Goal: Obtain resource: Obtain resource

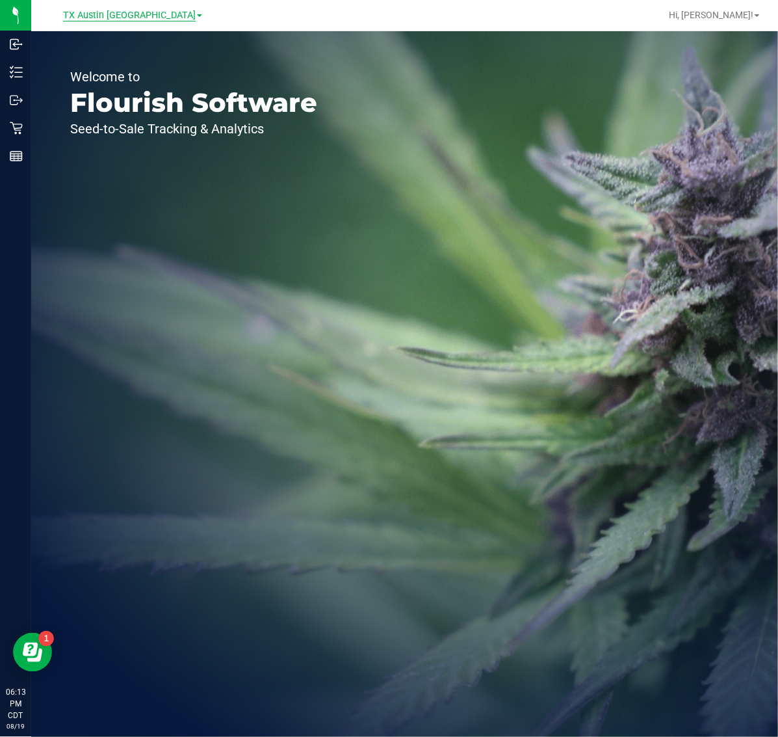
click at [114, 14] on span "TX Austin [GEOGRAPHIC_DATA]" at bounding box center [129, 16] width 133 height 12
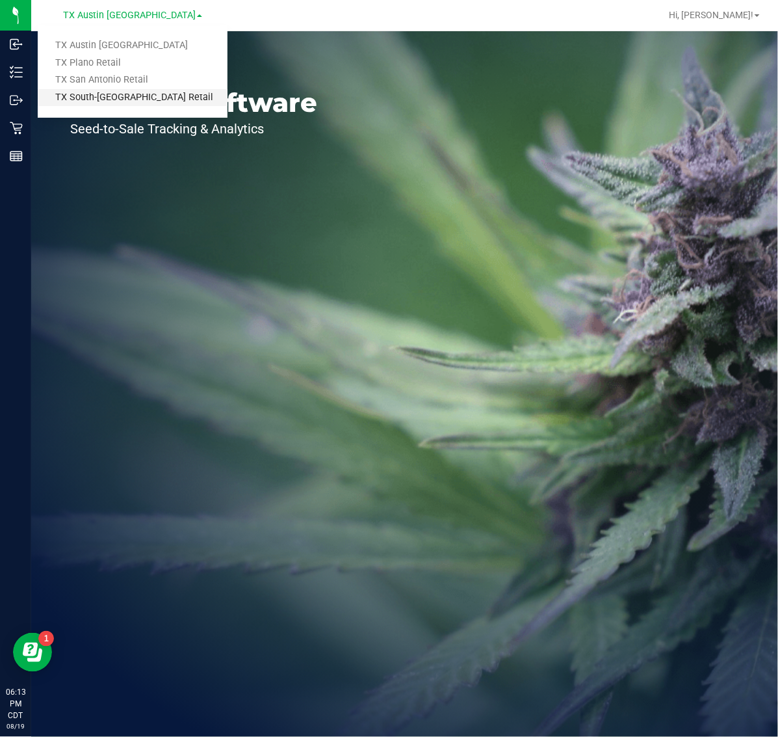
click at [103, 91] on link "TX South-[GEOGRAPHIC_DATA] Retail" at bounding box center [133, 98] width 190 height 18
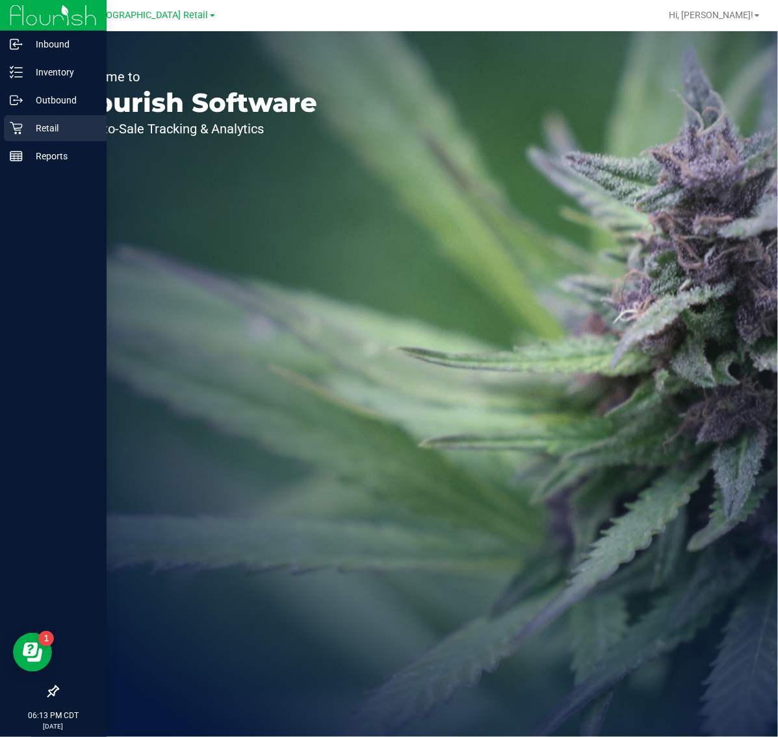
click at [30, 135] on p "Retail" at bounding box center [62, 128] width 78 height 16
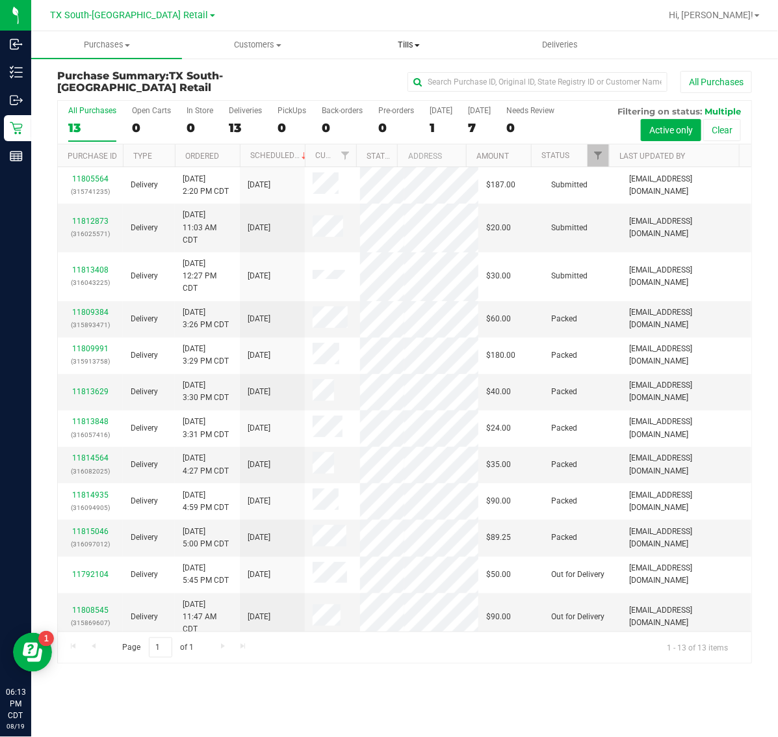
click at [387, 46] on span "Tills" at bounding box center [409, 45] width 150 height 12
click at [390, 76] on span "Manage tills" at bounding box center [378, 78] width 88 height 11
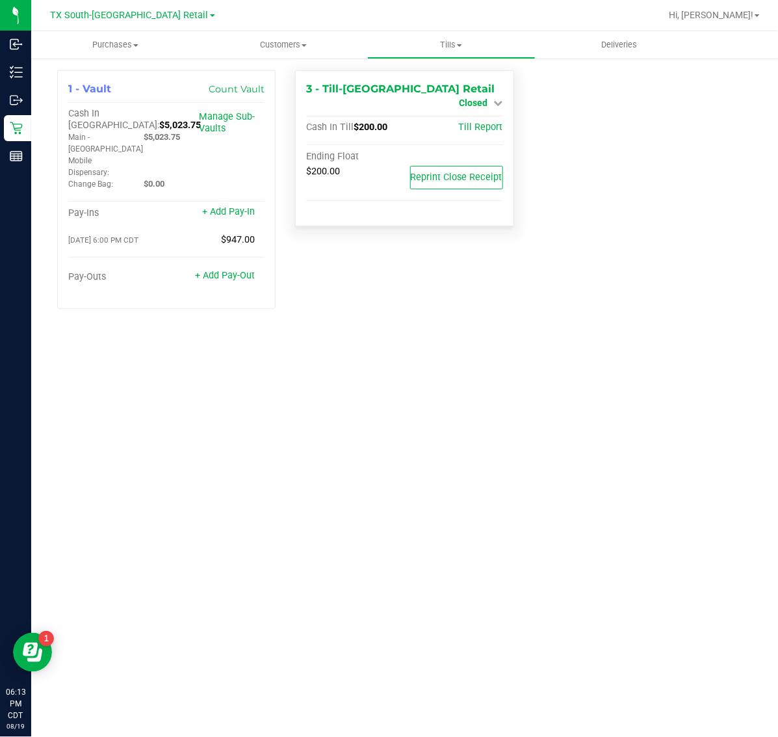
click at [476, 98] on span "Closed" at bounding box center [474, 103] width 29 height 10
click at [460, 111] on link "Open Till" at bounding box center [473, 114] width 34 height 10
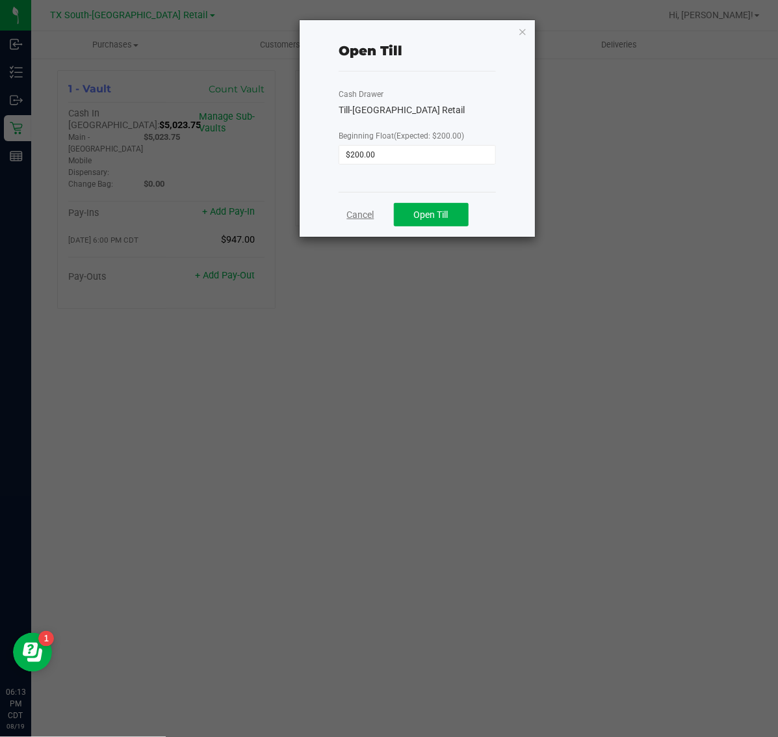
click at [365, 209] on link "Cancel" at bounding box center [360, 215] width 27 height 14
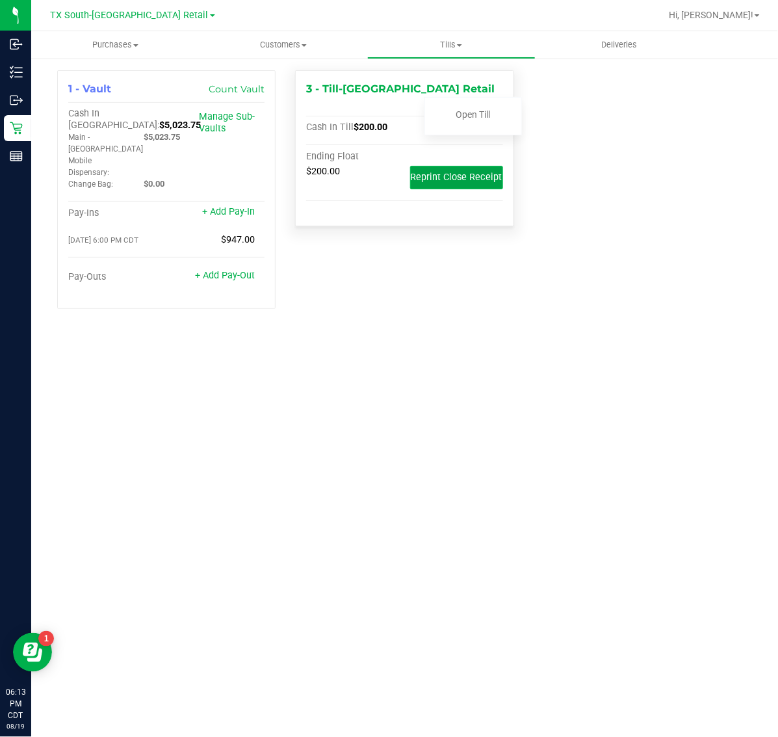
click at [454, 172] on span "Reprint Close Receipt" at bounding box center [457, 177] width 92 height 11
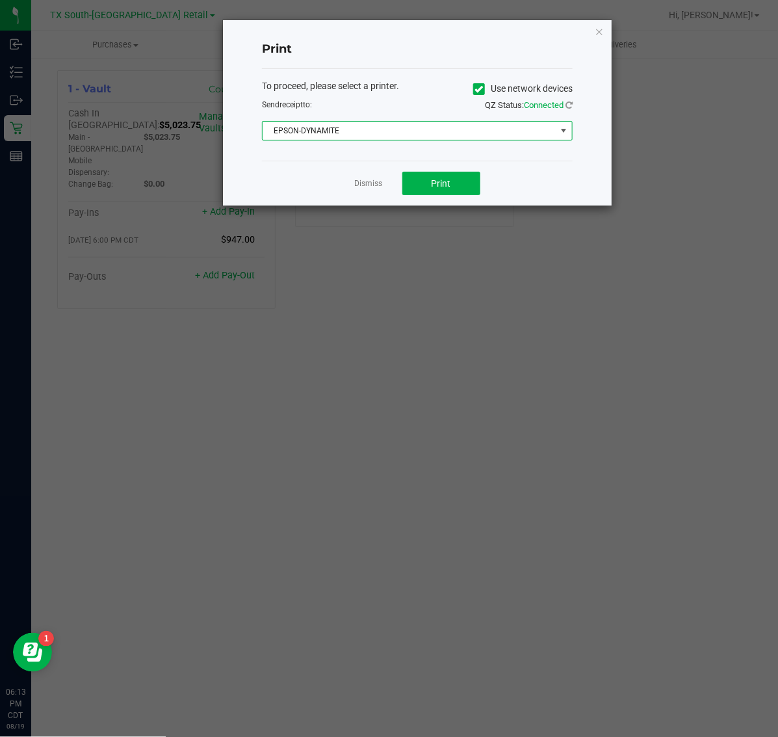
click at [434, 131] on span "EPSON-DYNAMITE" at bounding box center [409, 131] width 293 height 18
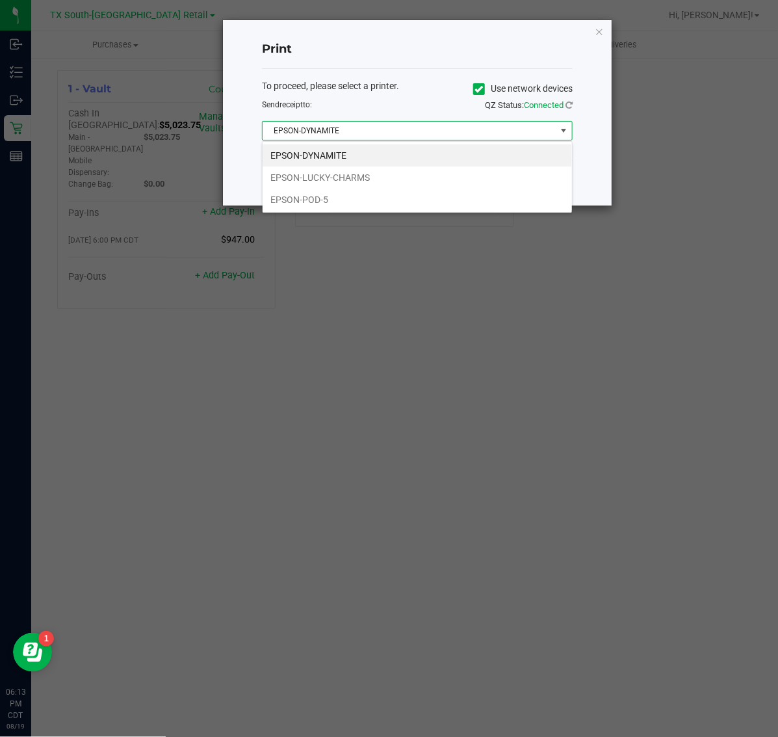
scroll to position [20, 310]
click at [378, 174] on li "EPSON-LUCKY-CHARMS" at bounding box center [417, 177] width 309 height 22
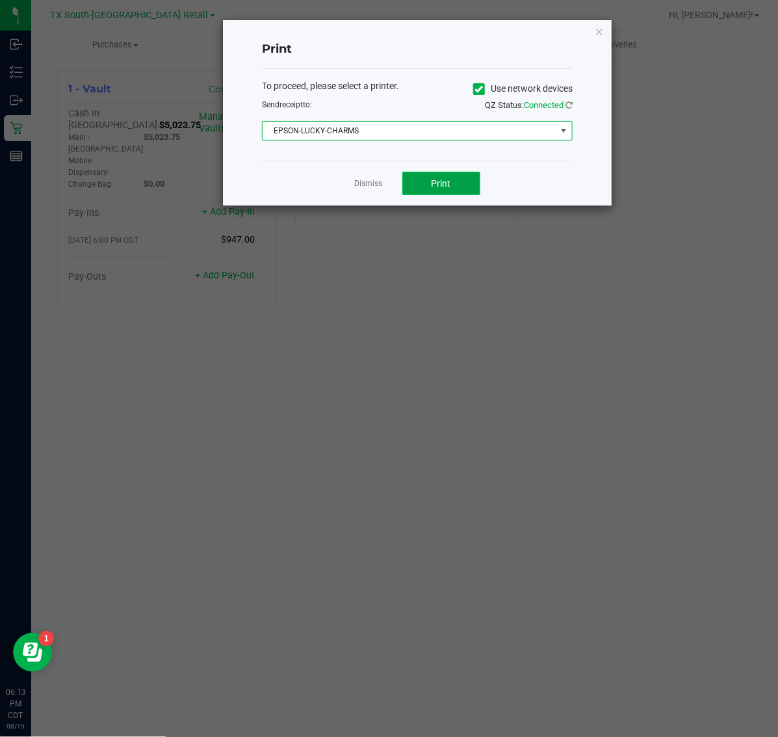
click at [414, 177] on button "Print" at bounding box center [441, 183] width 78 height 23
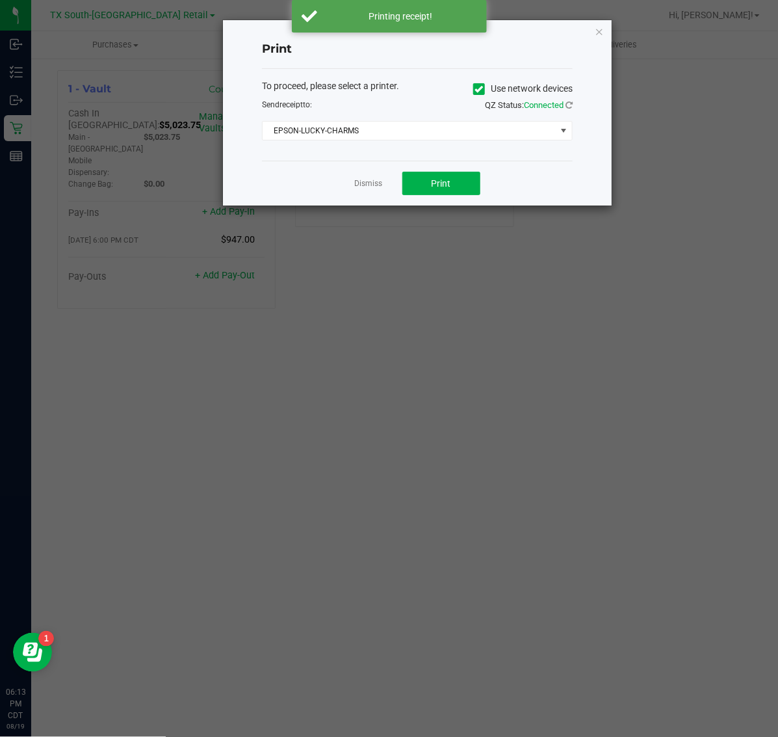
click at [375, 185] on link "Dismiss" at bounding box center [369, 183] width 28 height 11
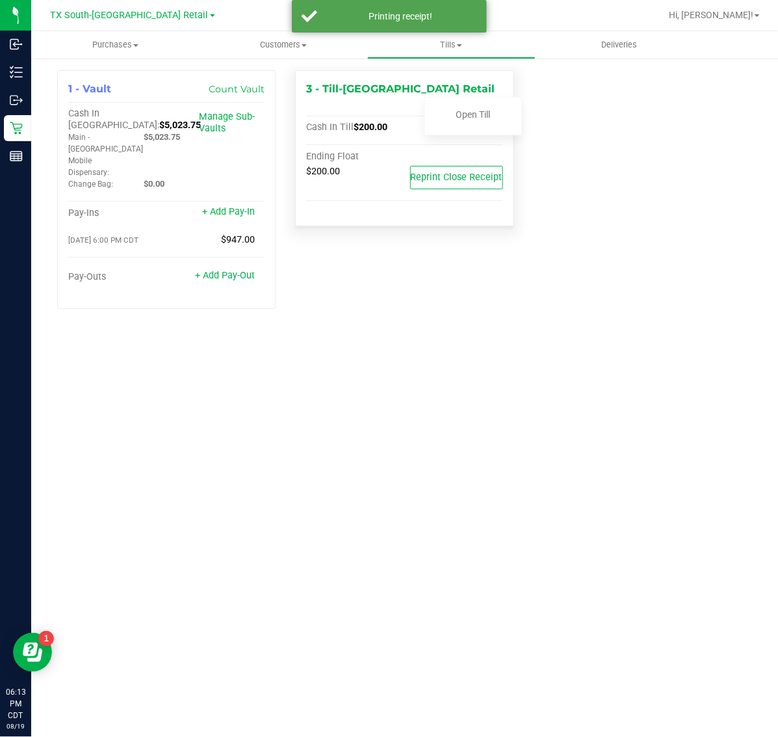
click at [489, 98] on link "Closed" at bounding box center [482, 103] width 44 height 10
click at [475, 98] on span "Closed" at bounding box center [474, 103] width 29 height 10
click at [469, 114] on link "Open Till" at bounding box center [473, 114] width 34 height 10
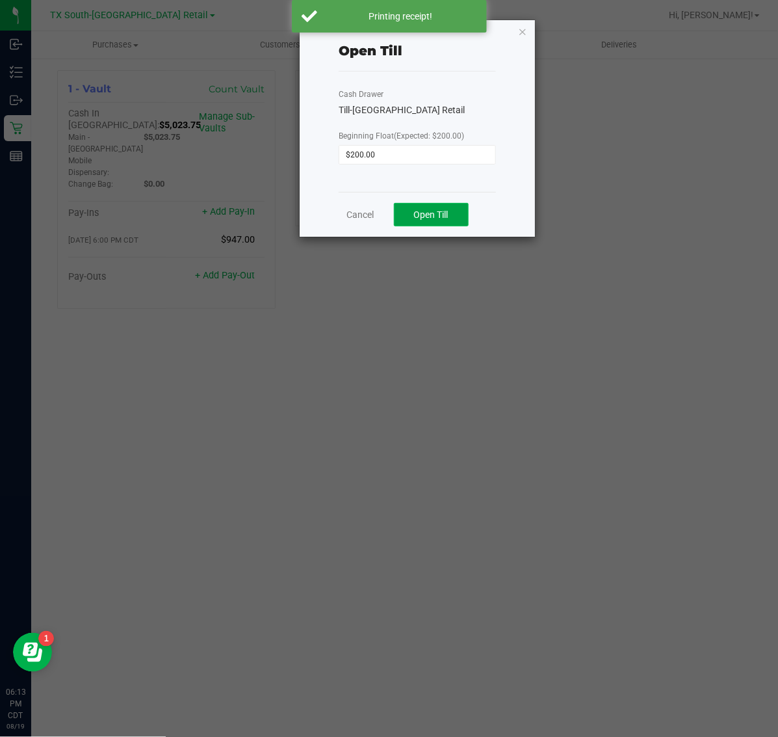
click at [452, 219] on button "Open Till" at bounding box center [431, 214] width 75 height 23
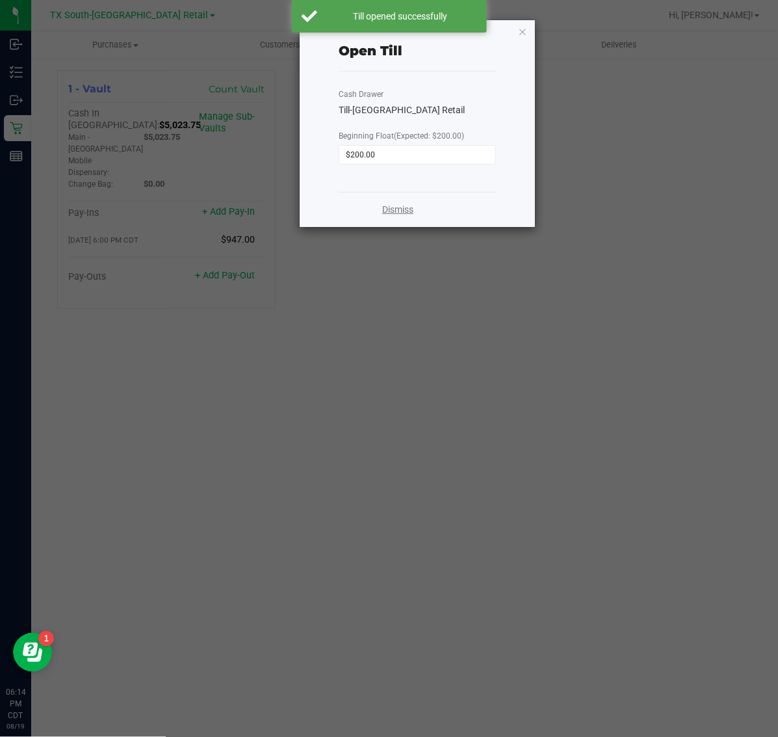
click at [410, 213] on link "Dismiss" at bounding box center [397, 210] width 31 height 14
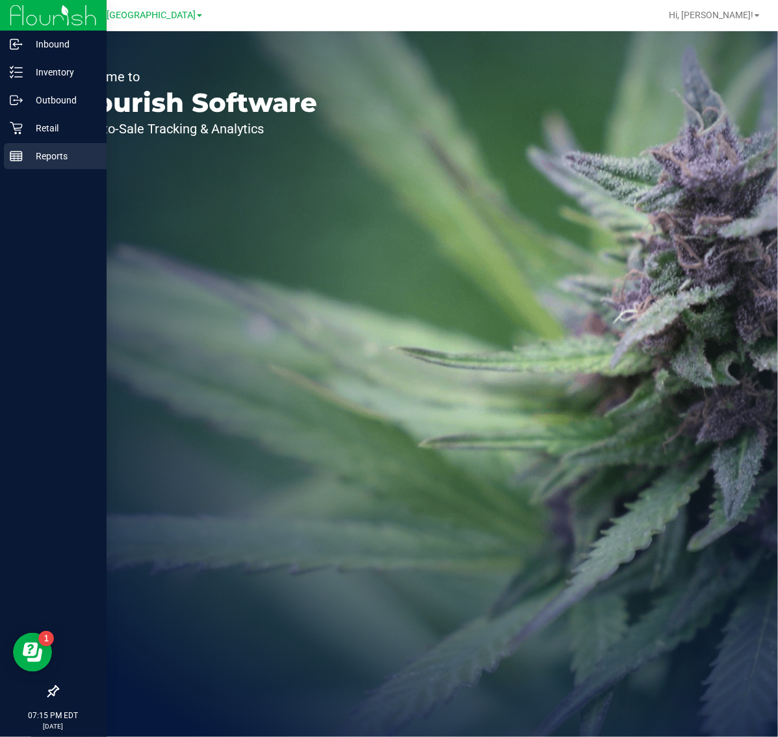
click at [15, 156] on line at bounding box center [16, 156] width 12 height 0
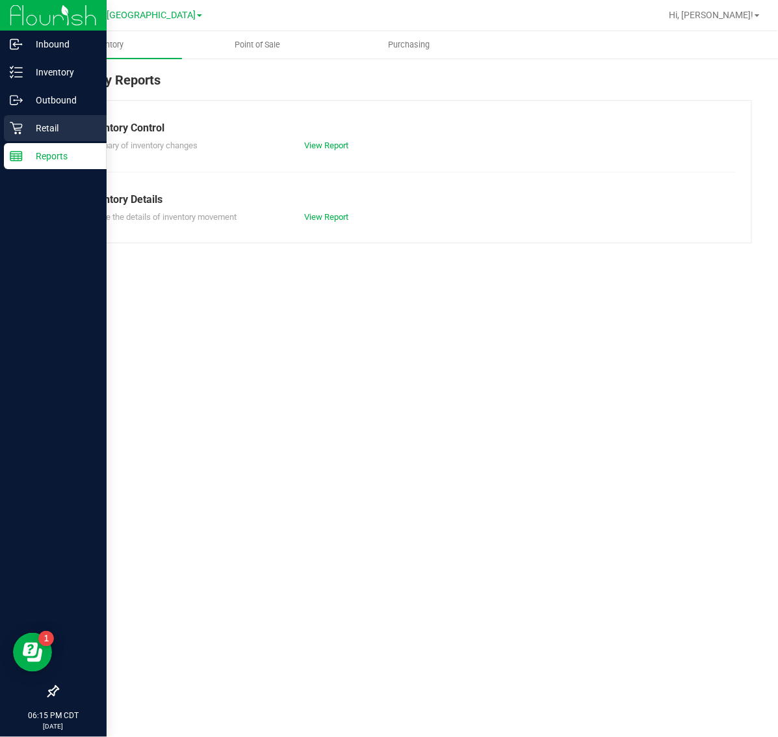
click at [24, 121] on p "Retail" at bounding box center [62, 128] width 78 height 16
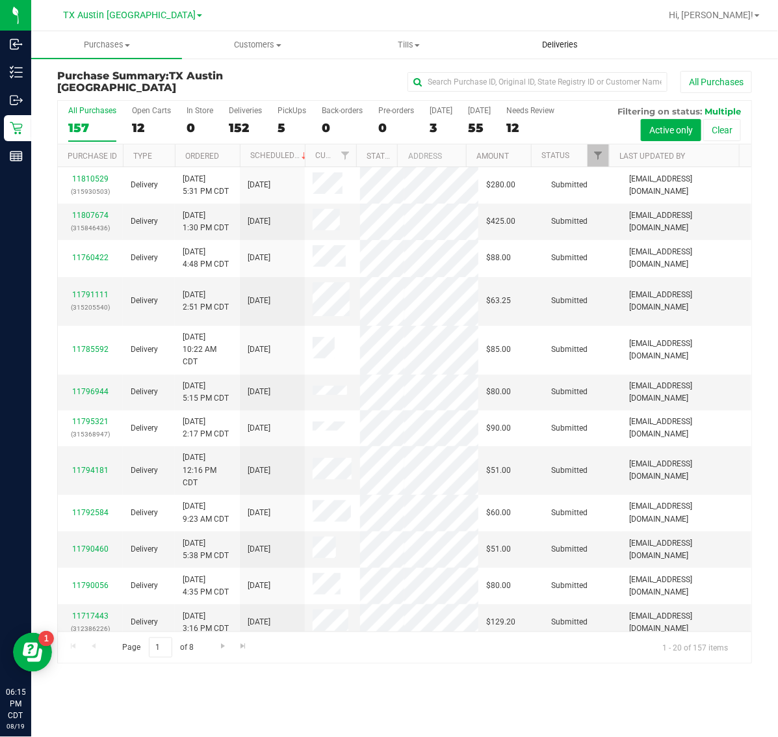
click at [522, 46] on uib-tab-heading "Deliveries" at bounding box center [560, 45] width 150 height 26
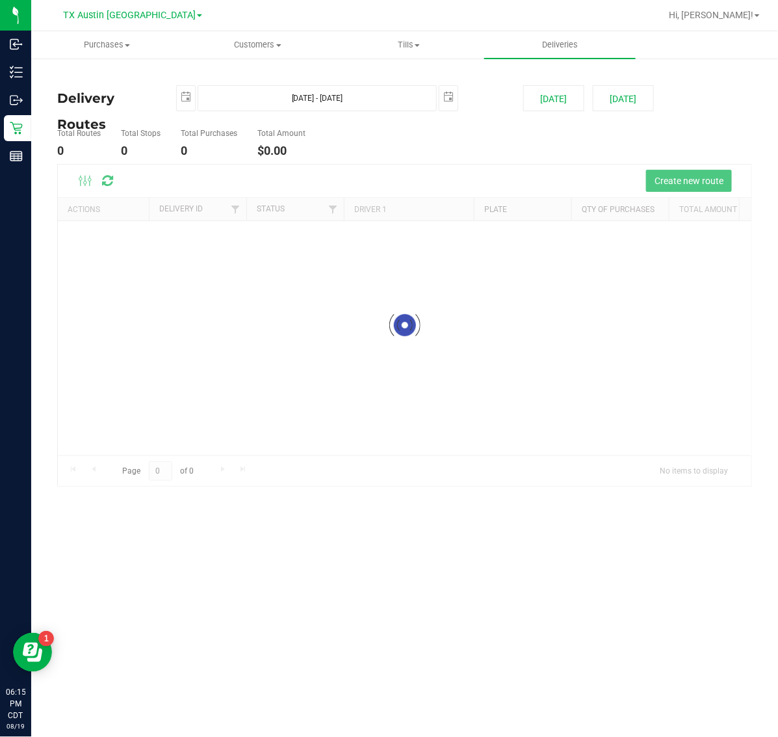
click at [161, 24] on div "TX Austin [GEOGRAPHIC_DATA]" at bounding box center [133, 15] width 190 height 20
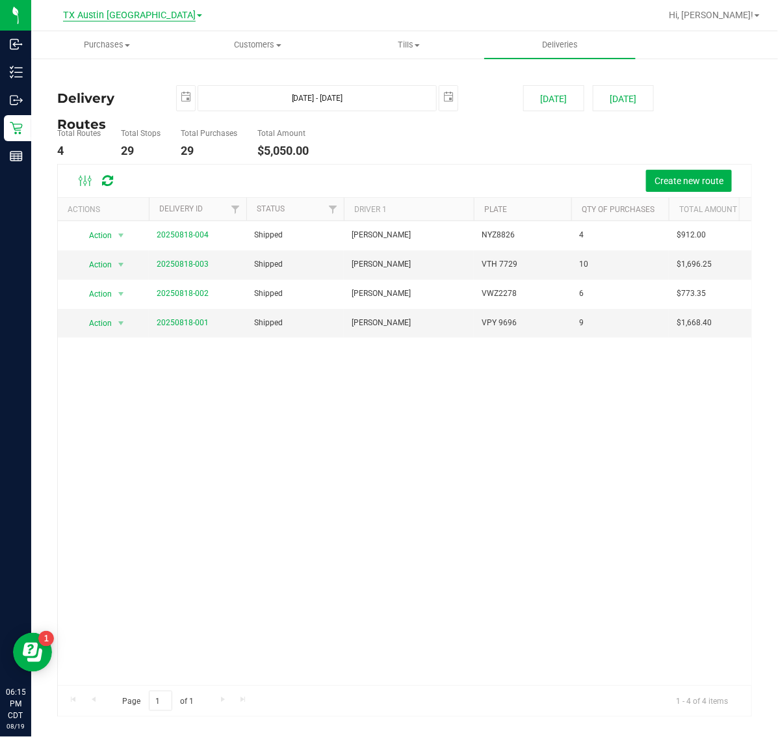
click at [154, 16] on span "TX Austin [GEOGRAPHIC_DATA]" at bounding box center [129, 16] width 133 height 12
click at [105, 91] on link "TX South-[GEOGRAPHIC_DATA] Retail" at bounding box center [133, 98] width 190 height 18
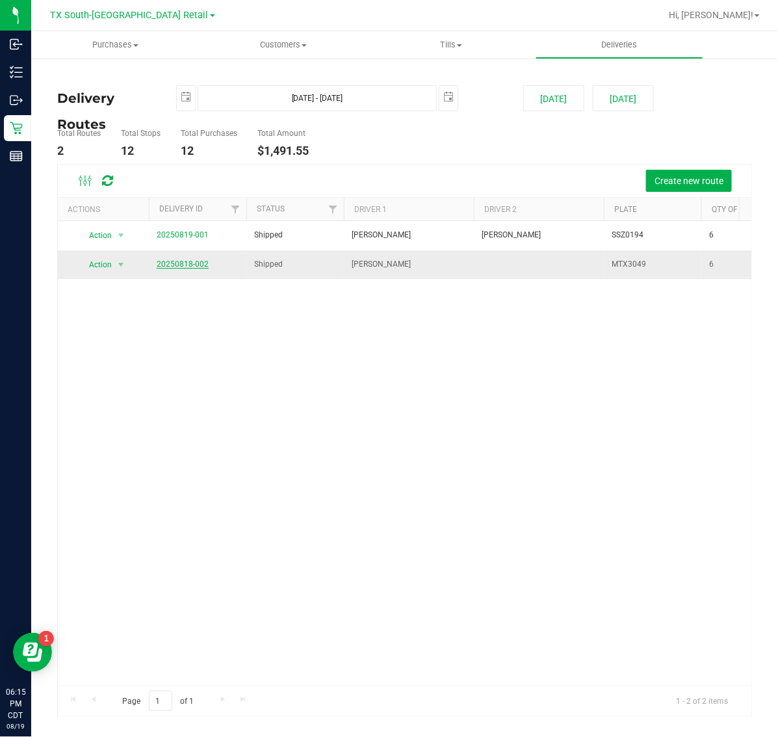
click at [190, 267] on link "20250818-002" at bounding box center [183, 263] width 52 height 9
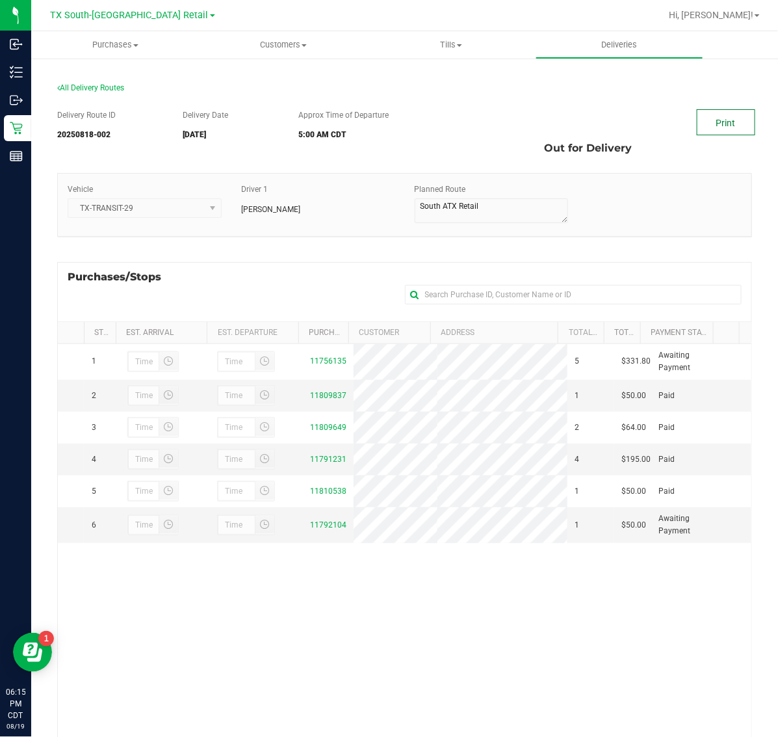
click at [697, 115] on link "Print" at bounding box center [726, 122] width 59 height 26
click at [583, 49] on uib-tab-heading "Deliveries" at bounding box center [619, 45] width 167 height 26
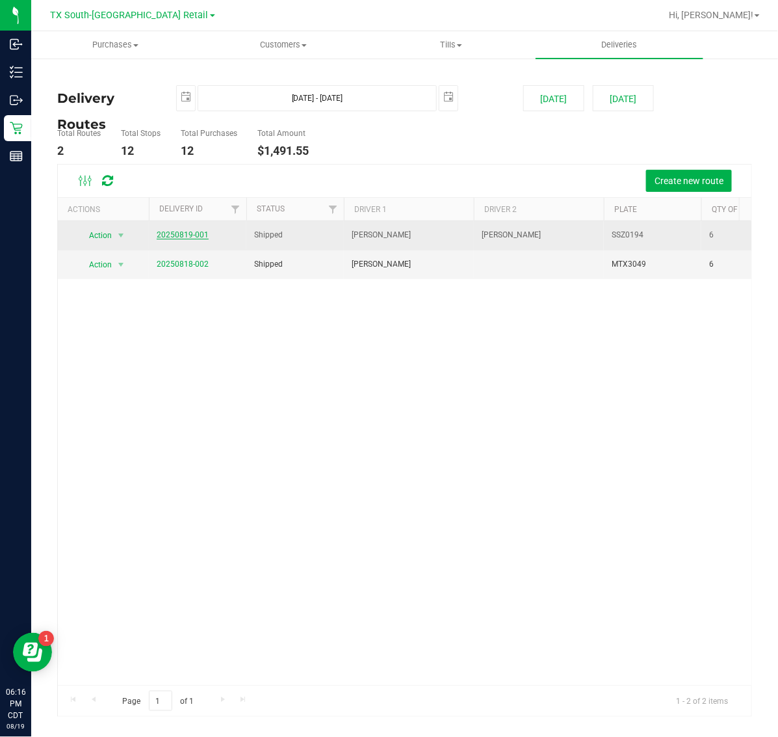
click at [200, 231] on link "20250819-001" at bounding box center [183, 234] width 52 height 9
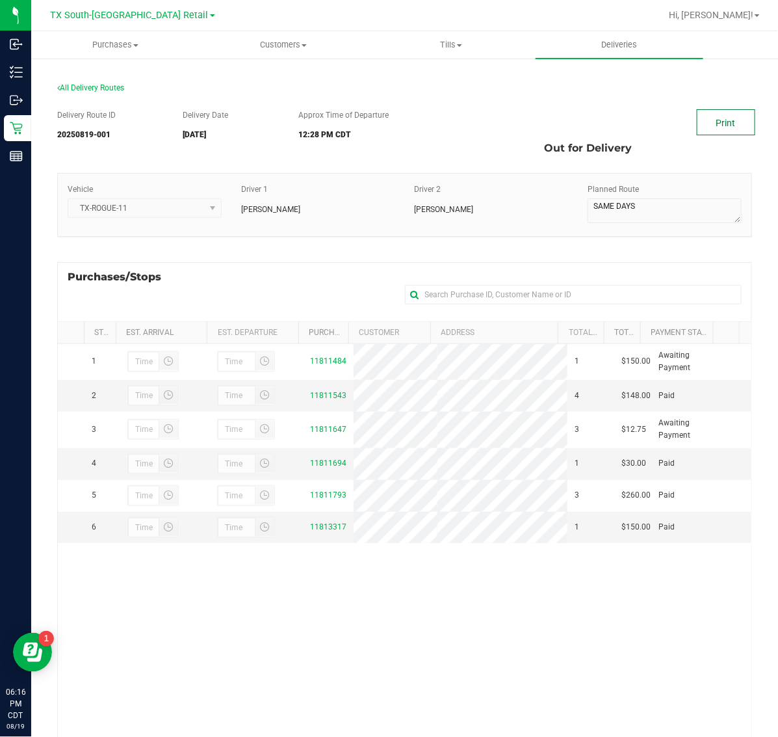
click at [700, 115] on link "Print" at bounding box center [726, 122] width 59 height 26
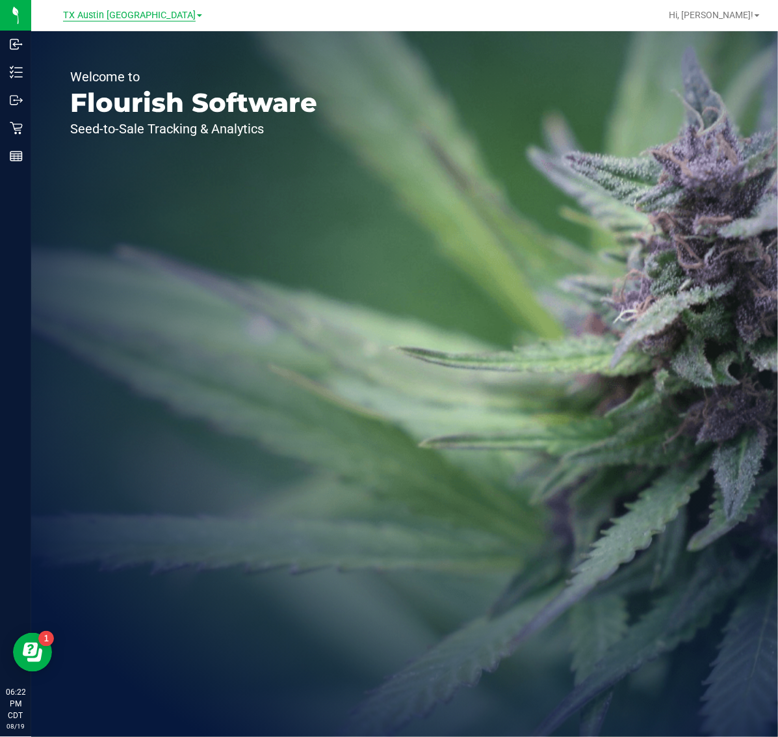
click at [137, 15] on span "TX Austin [GEOGRAPHIC_DATA]" at bounding box center [129, 16] width 133 height 12
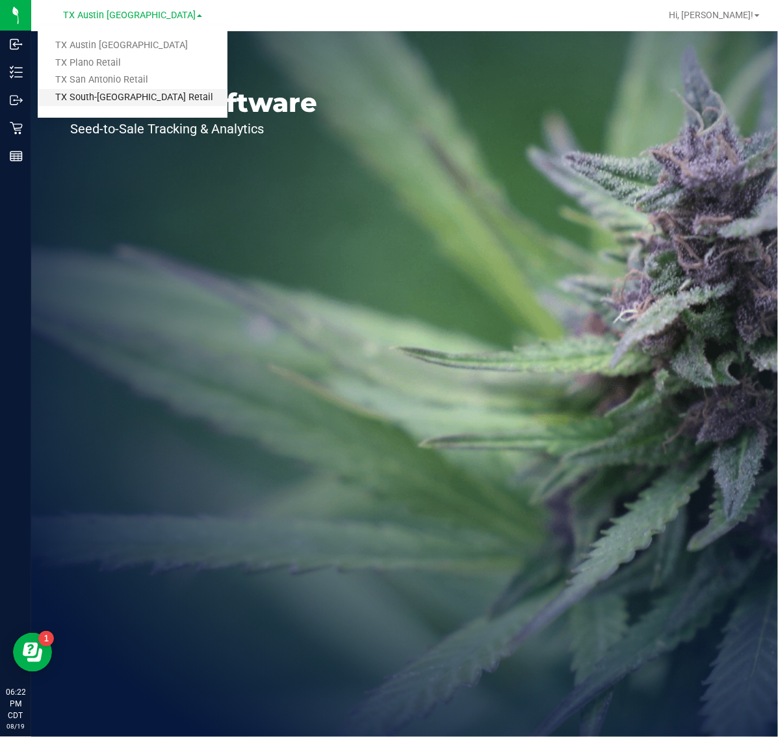
click at [109, 94] on link "TX South-[GEOGRAPHIC_DATA] Retail" at bounding box center [133, 98] width 190 height 18
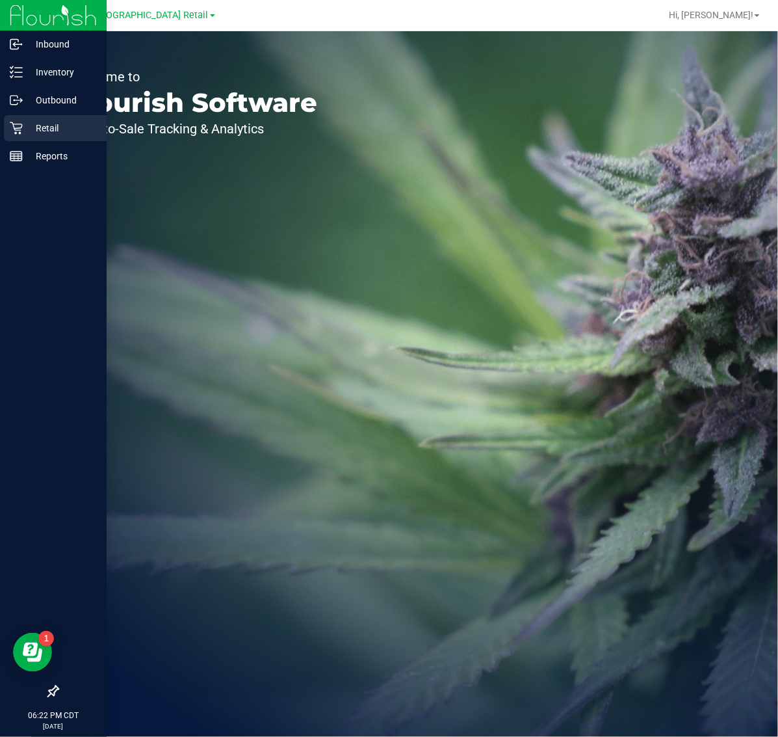
click at [13, 127] on icon at bounding box center [16, 128] width 13 height 13
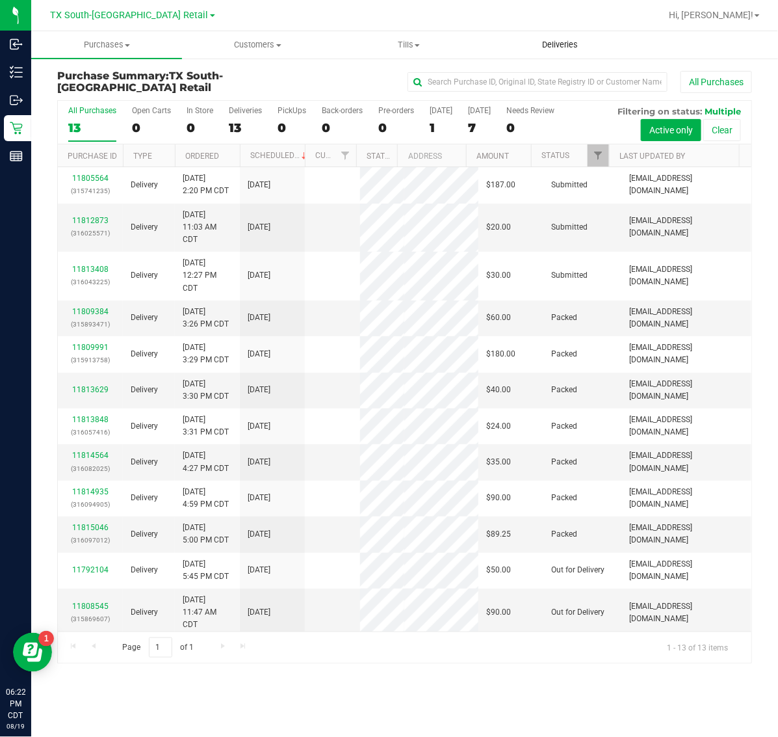
click at [537, 43] on span "Deliveries" at bounding box center [560, 45] width 71 height 12
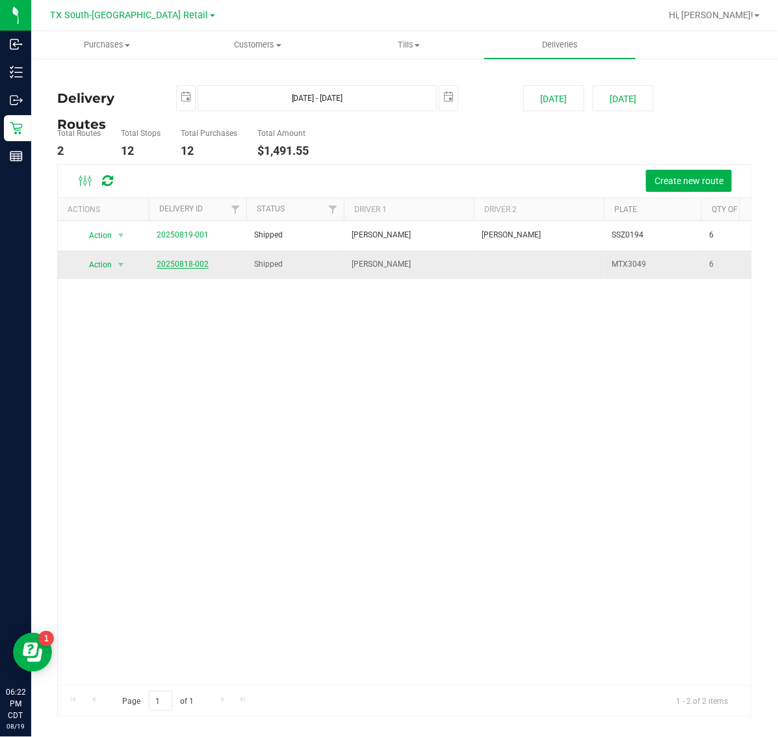
click at [199, 260] on link "20250818-002" at bounding box center [183, 263] width 52 height 9
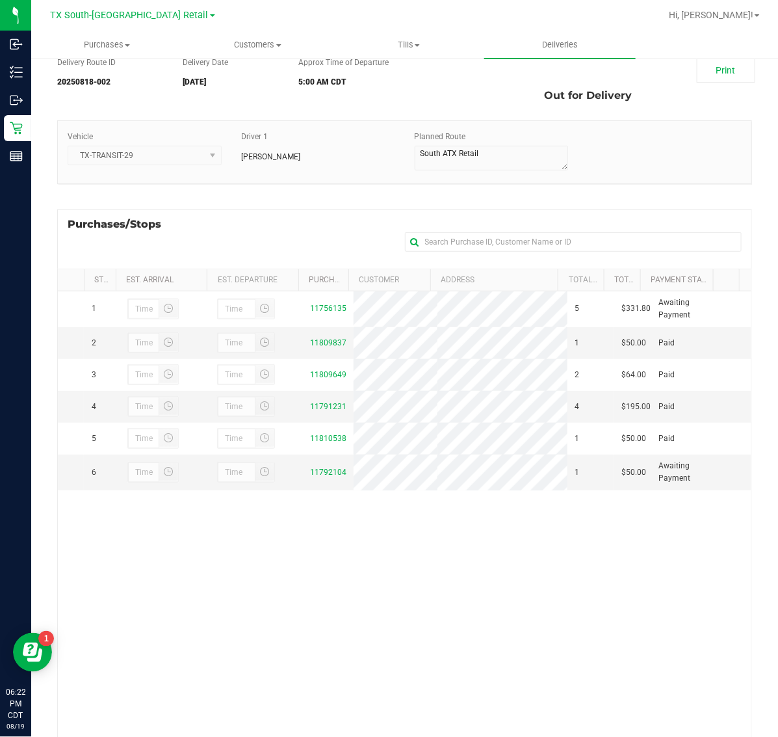
scroll to position [81, 0]
